Goal: Transaction & Acquisition: Purchase product/service

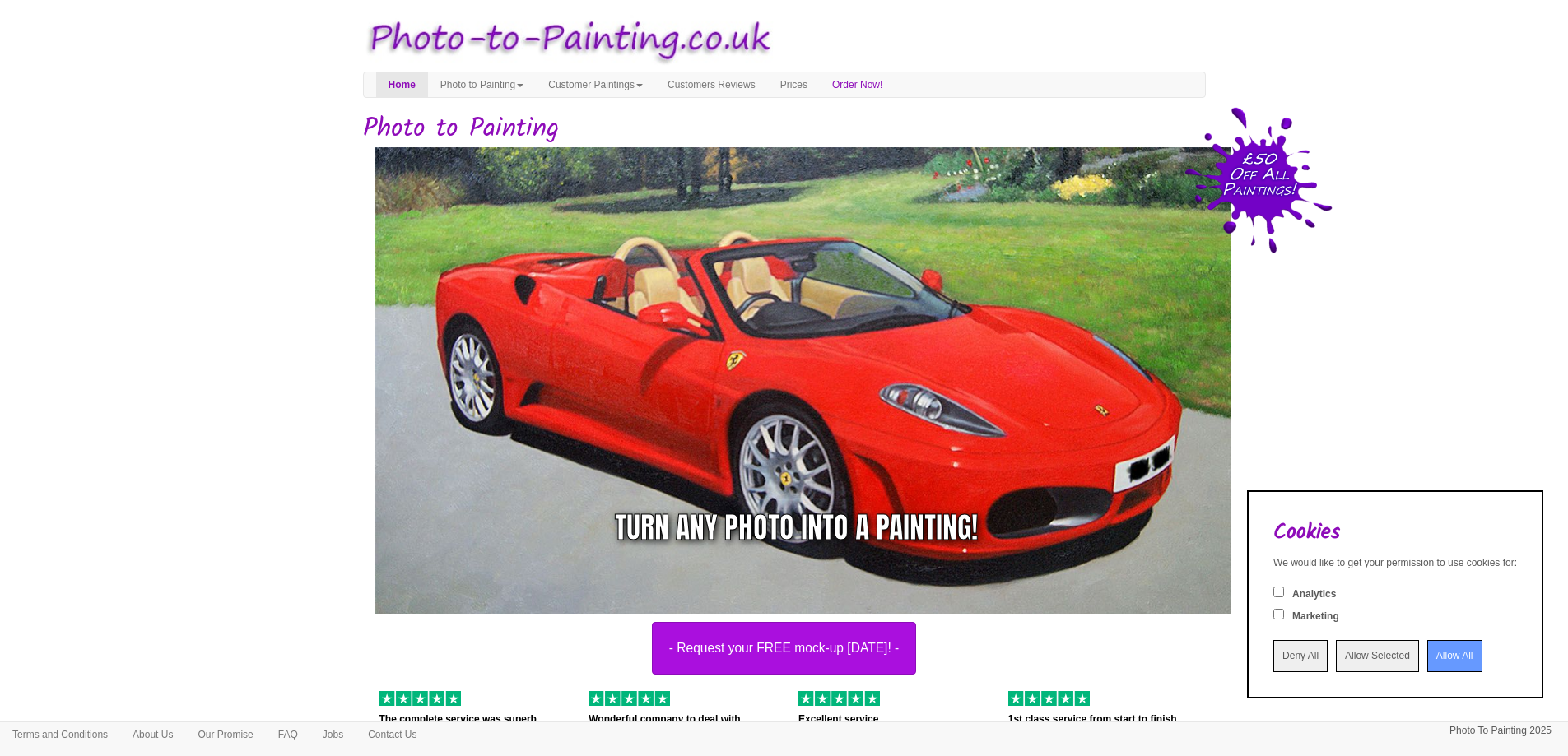
click at [1435, 660] on input "Allow All" at bounding box center [1455, 656] width 55 height 32
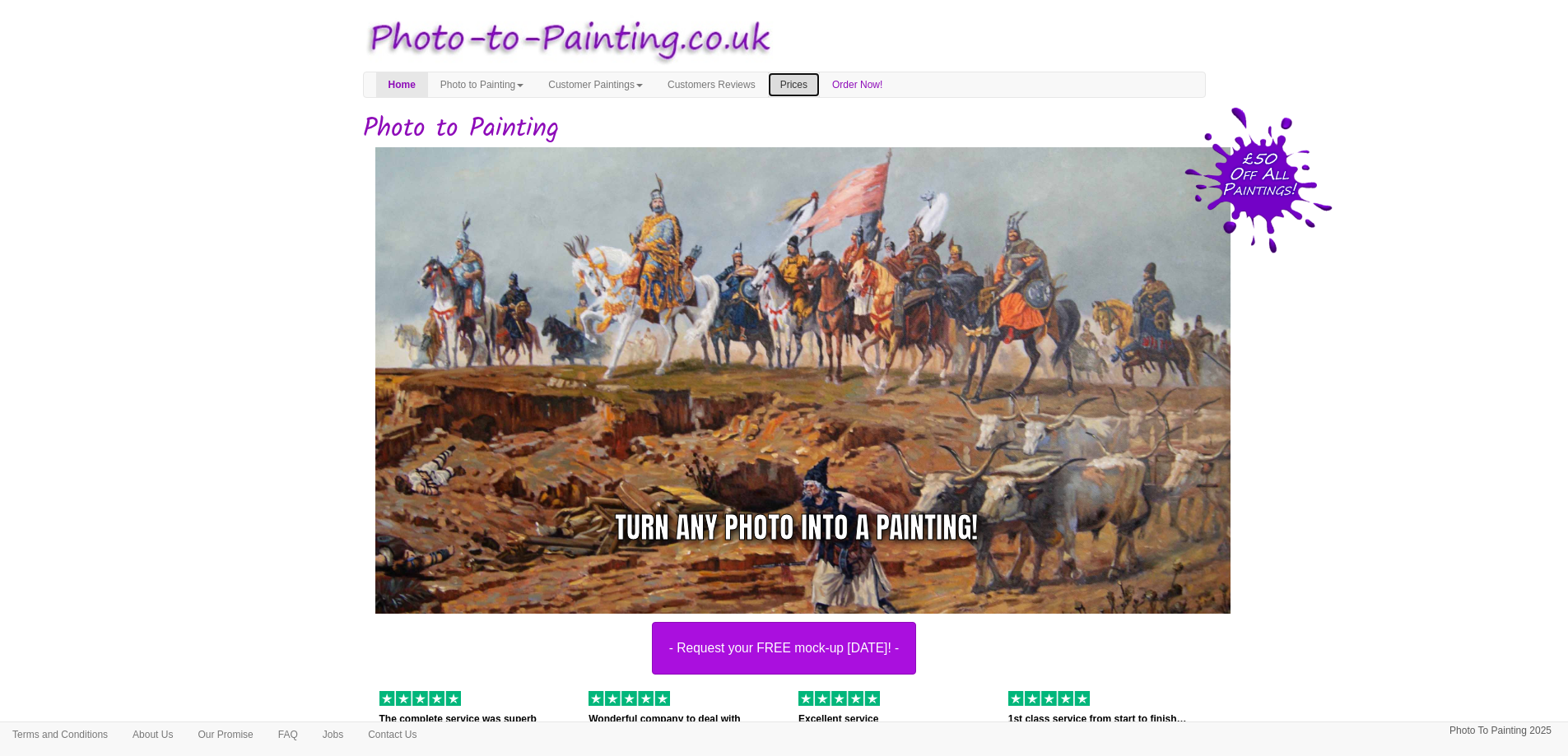
click at [820, 80] on link "Prices" at bounding box center [794, 84] width 51 height 25
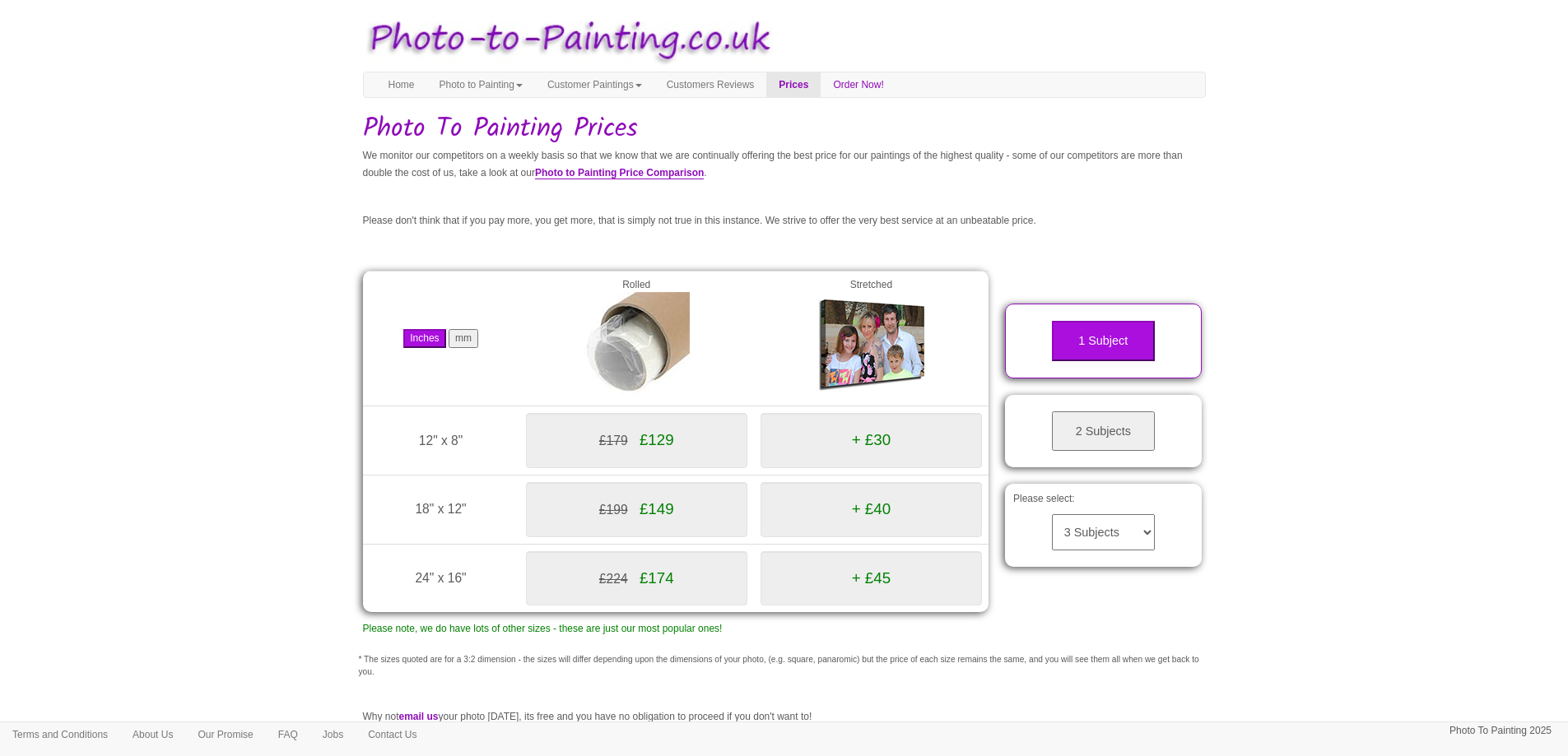
click at [1140, 427] on button "2 Subjects" at bounding box center [1104, 431] width 103 height 41
